Goal: Navigation & Orientation: Understand site structure

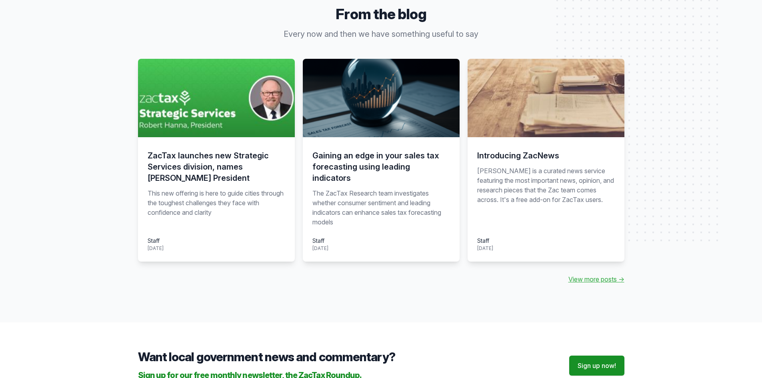
scroll to position [760, 0]
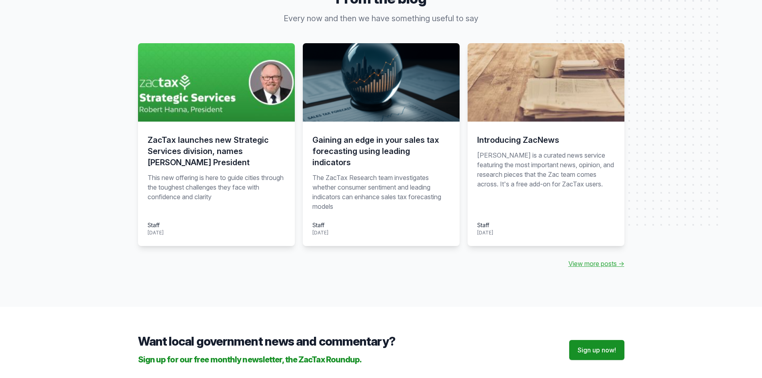
click at [195, 154] on h3 "ZacTax launches new Strategic Services division, names Robert Hanna President" at bounding box center [217, 151] width 138 height 34
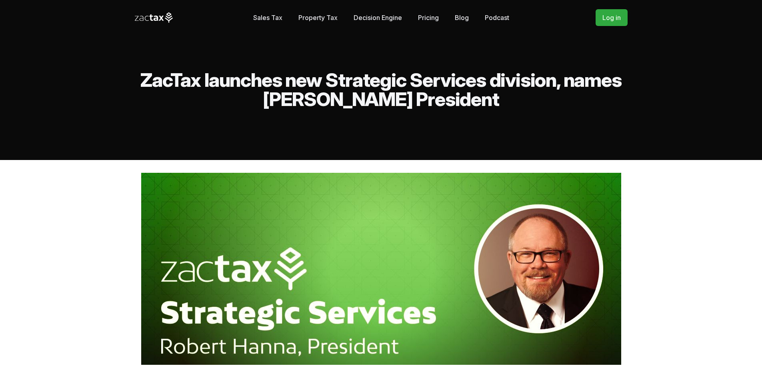
click at [384, 17] on link "Decision Engine" at bounding box center [378, 18] width 48 height 16
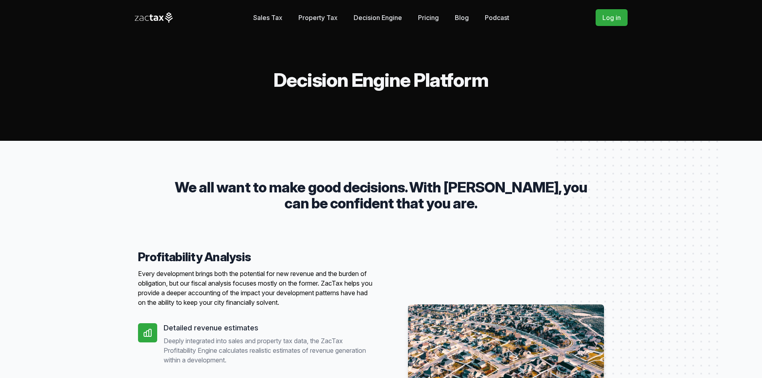
click at [313, 18] on link "Property Tax" at bounding box center [317, 18] width 39 height 16
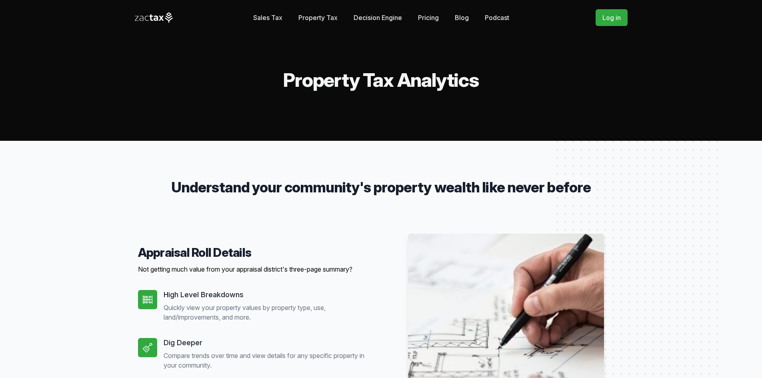
click at [274, 19] on link "Sales Tax" at bounding box center [267, 18] width 29 height 16
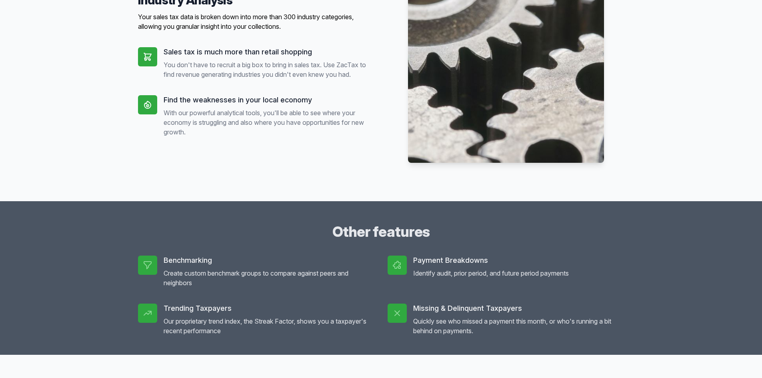
scroll to position [760, 0]
